Goal: Task Accomplishment & Management: Manage account settings

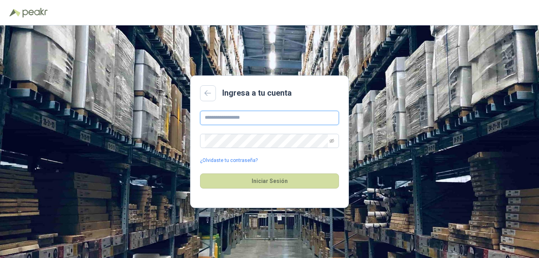
click at [233, 112] on input "text" at bounding box center [269, 118] width 139 height 14
type input "**********"
click at [227, 160] on link "¿Olvidaste tu contraseña?" at bounding box center [229, 161] width 58 height 8
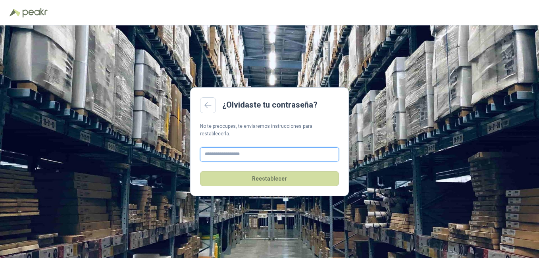
click at [224, 152] on input "text" at bounding box center [269, 154] width 139 height 14
type input "**********"
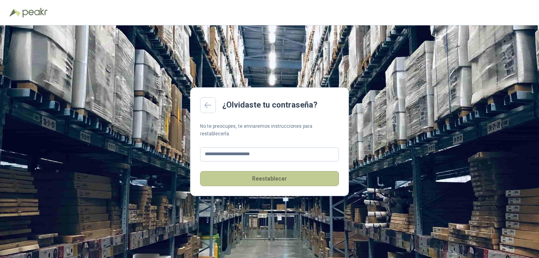
click at [265, 178] on button "Reestablecer" at bounding box center [269, 178] width 139 height 15
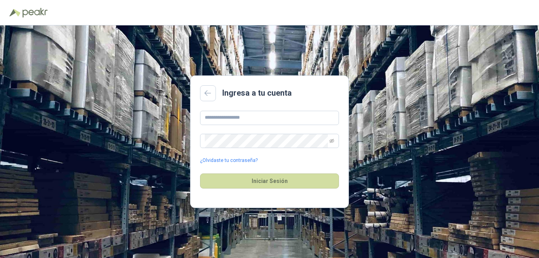
click at [239, 154] on div "¿Olvidaste tu contraseña?" at bounding box center [269, 138] width 139 height 54
click at [238, 158] on link "¿Olvidaste tu contraseña?" at bounding box center [229, 161] width 58 height 8
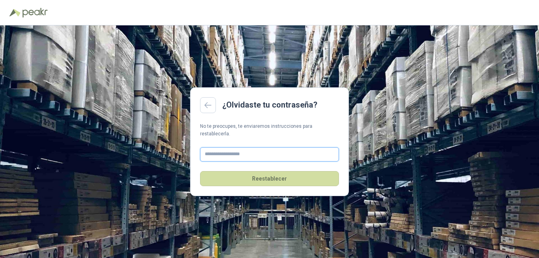
click at [233, 147] on input "text" at bounding box center [269, 154] width 139 height 14
type input "**********"
click at [200, 171] on button "Reestablecer" at bounding box center [269, 178] width 139 height 15
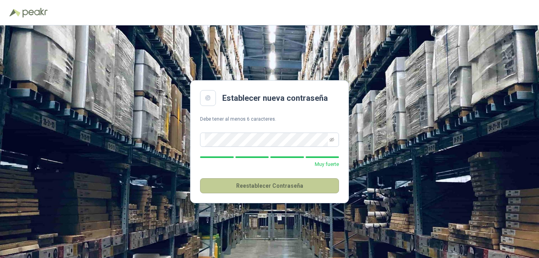
click at [269, 186] on button "Reestablecer Contraseña" at bounding box center [269, 185] width 139 height 15
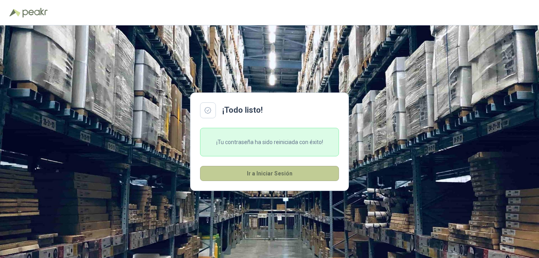
click at [258, 172] on button "Ir a Iniciar Sesión" at bounding box center [269, 173] width 139 height 15
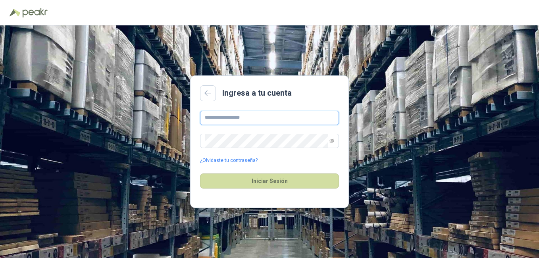
click at [235, 119] on input "text" at bounding box center [269, 118] width 139 height 14
type input "**********"
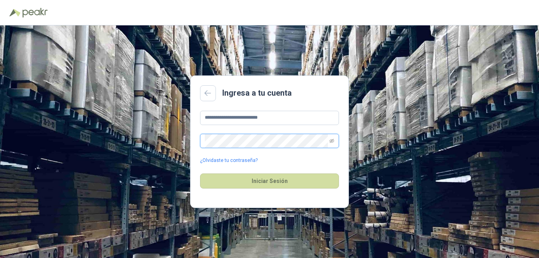
click at [200, 173] on button "Iniciar Sesión" at bounding box center [269, 180] width 139 height 15
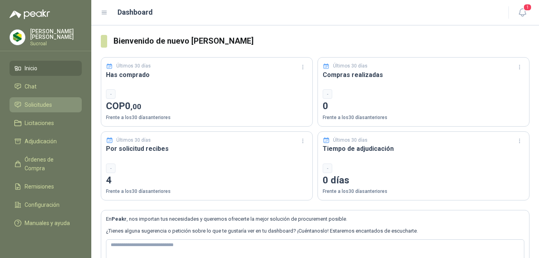
click at [27, 104] on span "Solicitudes" at bounding box center [38, 104] width 27 height 9
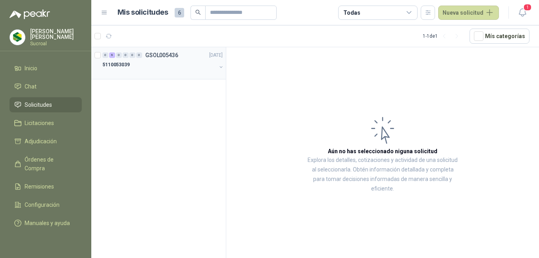
click at [120, 62] on p "5110053039" at bounding box center [115, 65] width 27 height 8
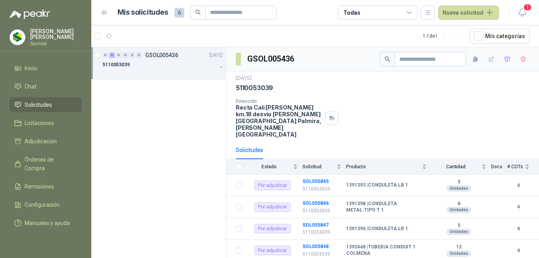
click at [120, 64] on p "5110053039" at bounding box center [115, 65] width 27 height 8
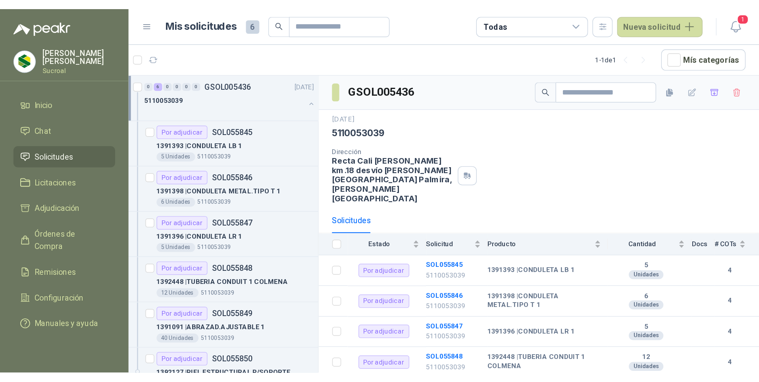
scroll to position [3, 0]
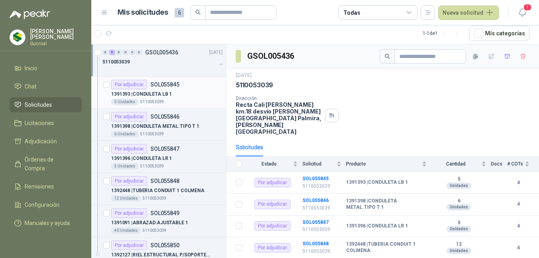
click at [156, 89] on div "Por adjudicar SOL055845 1391393 | CONDULETA LB 1 5 Unidades 5110053039" at bounding box center [166, 92] width 111 height 25
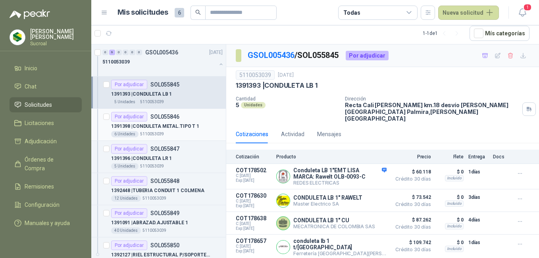
click at [155, 126] on p "1391398 | CONDULETA METAL.TIPO T 1" at bounding box center [155, 127] width 88 height 8
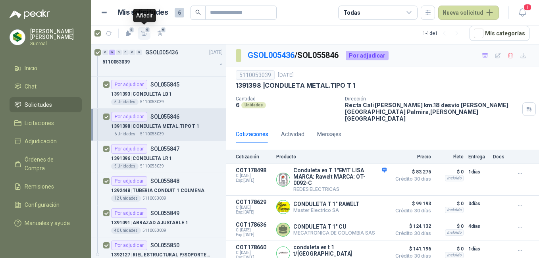
click at [143, 34] on icon "button" at bounding box center [144, 33] width 7 height 7
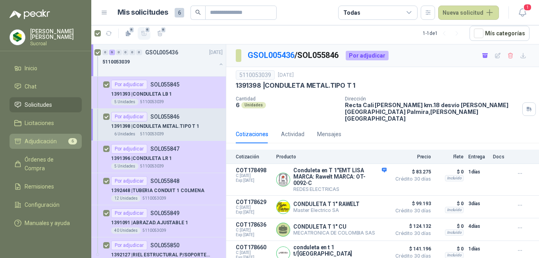
click at [52, 143] on span "Adjudicación" at bounding box center [41, 141] width 32 height 9
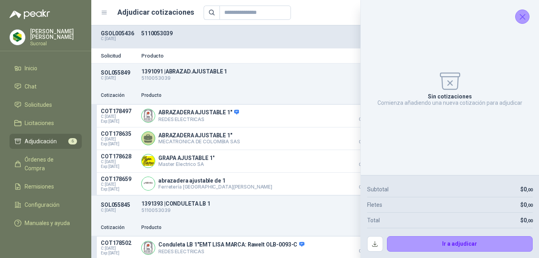
click at [523, 17] on icon "Cerrar" at bounding box center [522, 16] width 5 height 5
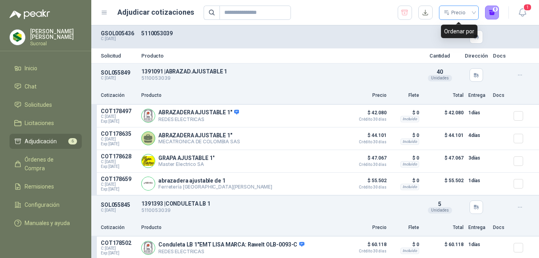
click at [457, 15] on div "Precio" at bounding box center [455, 13] width 23 height 12
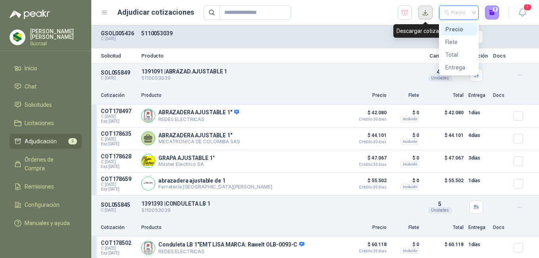
click at [424, 15] on button "button" at bounding box center [425, 13] width 14 height 14
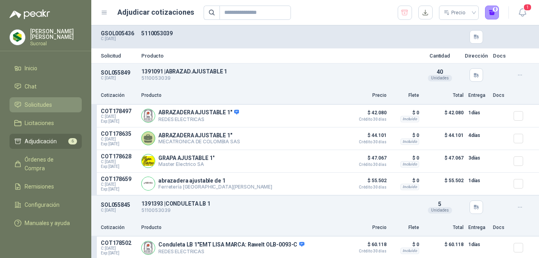
click at [46, 107] on span "Solicitudes" at bounding box center [38, 104] width 27 height 9
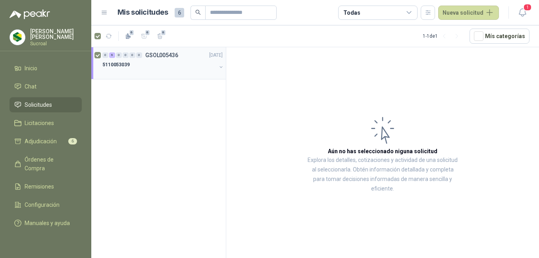
click at [162, 72] on div at bounding box center [159, 72] width 114 height 6
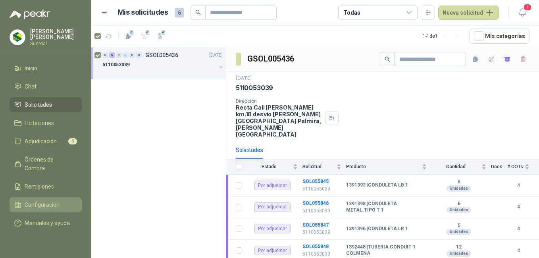
click at [32, 200] on span "Configuración" at bounding box center [42, 204] width 35 height 9
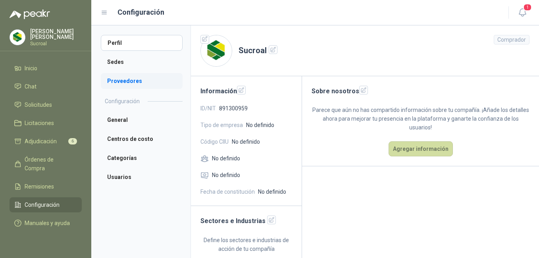
click at [126, 83] on li "Proveedores" at bounding box center [142, 81] width 82 height 16
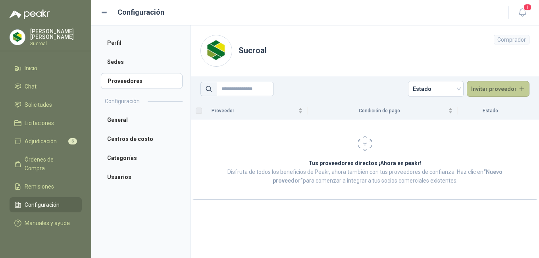
click at [487, 91] on button "Invitar proveedor" at bounding box center [498, 89] width 63 height 16
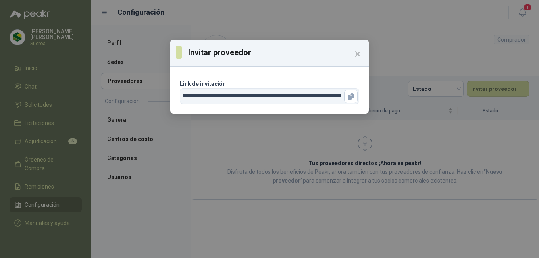
click at [258, 99] on input "**********" at bounding box center [269, 96] width 179 height 16
click at [353, 97] on icon "button" at bounding box center [352, 95] width 4 height 5
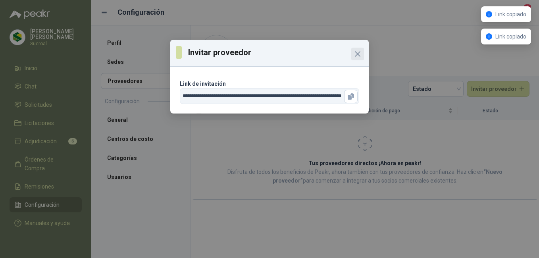
click at [359, 56] on icon "Close" at bounding box center [357, 54] width 5 height 5
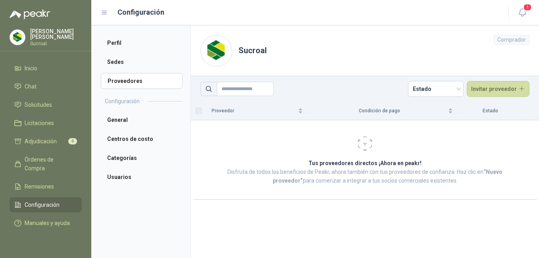
click at [33, 200] on span "Configuración" at bounding box center [42, 204] width 35 height 9
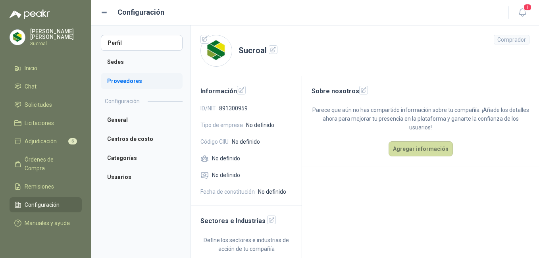
click at [115, 82] on li "Proveedores" at bounding box center [142, 81] width 82 height 16
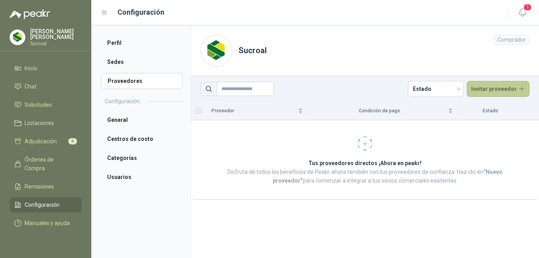
click at [503, 91] on button "Invitar proveedor" at bounding box center [498, 89] width 63 height 16
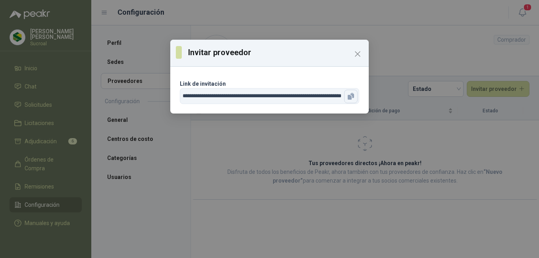
click at [351, 98] on icon "button" at bounding box center [350, 97] width 4 height 5
click at [357, 51] on icon "Close" at bounding box center [358, 54] width 10 height 10
